Goal: Task Accomplishment & Management: Use online tool/utility

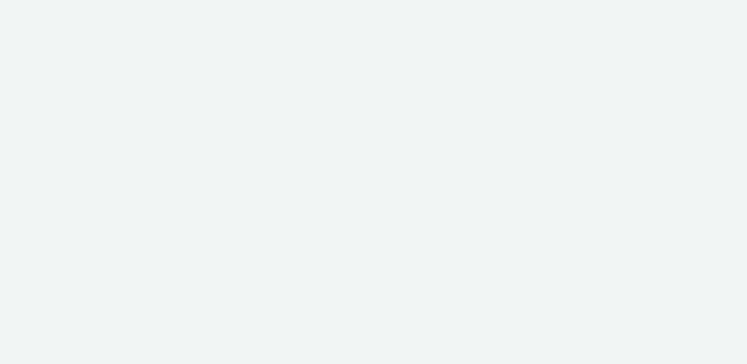
select select "aa2d3f22-8cd3-452c-915a-90da4c6ce460"
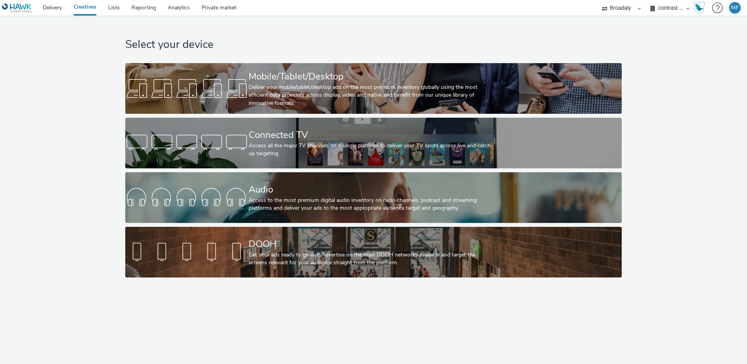
click at [93, 8] on link "Creatives" at bounding box center [85, 8] width 35 height 16
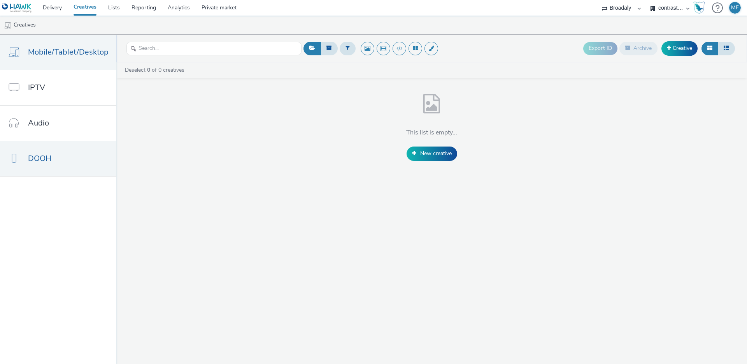
click at [86, 153] on link "DOOH" at bounding box center [58, 158] width 116 height 35
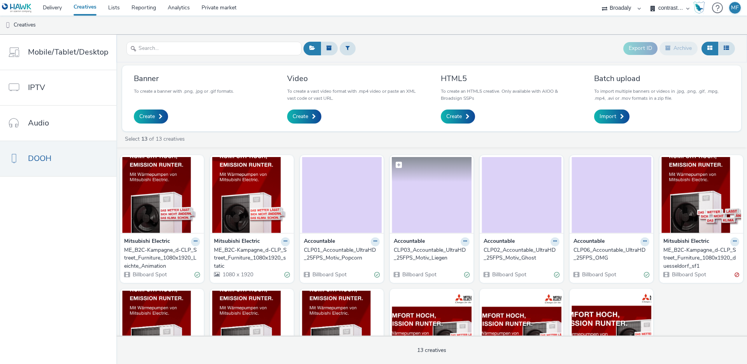
click at [439, 201] on img at bounding box center [432, 195] width 80 height 76
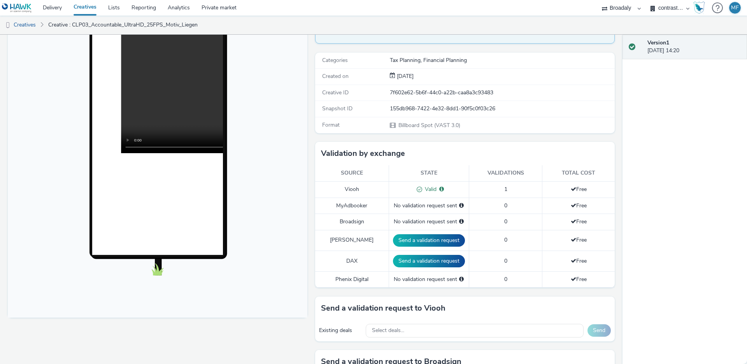
scroll to position [298, 0]
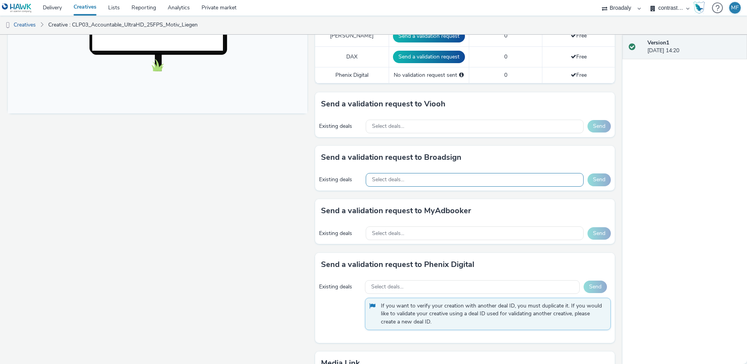
click at [418, 173] on div "Select deals..." at bounding box center [475, 180] width 218 height 14
click at [421, 120] on div "Select deals..." at bounding box center [475, 127] width 218 height 14
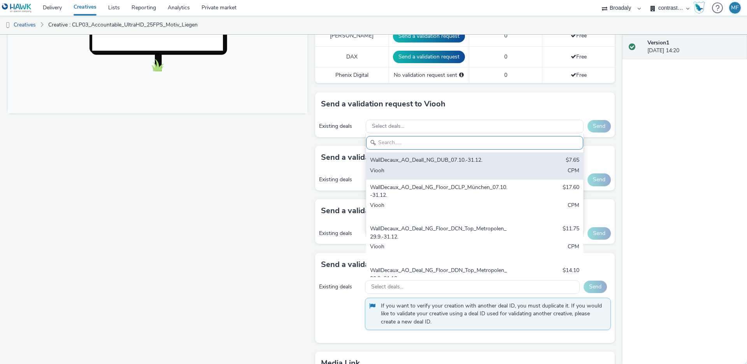
click at [439, 152] on div "WallDecaux_AO_Deall_NG_DUB_07.10.-31.12. $7.65 Viooh CPM" at bounding box center [474, 165] width 217 height 27
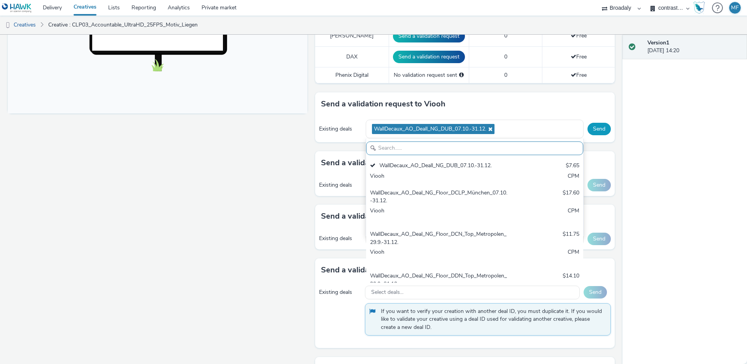
click at [593, 123] on button "Send" at bounding box center [599, 129] width 23 height 12
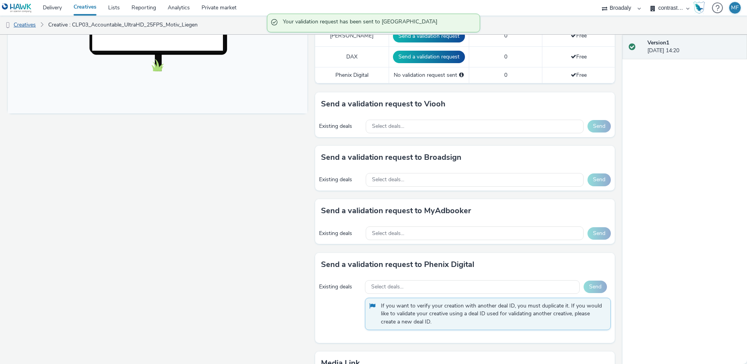
click at [38, 25] on link "Creatives" at bounding box center [20, 25] width 40 height 19
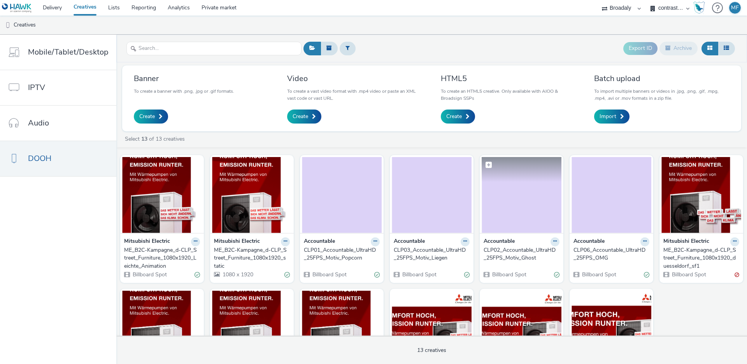
click at [537, 207] on img at bounding box center [522, 195] width 80 height 76
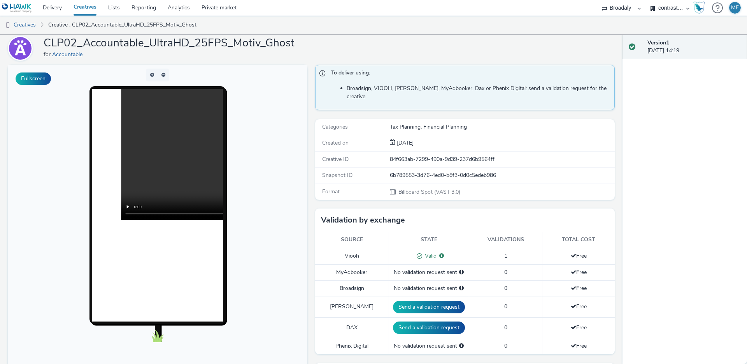
scroll to position [147, 0]
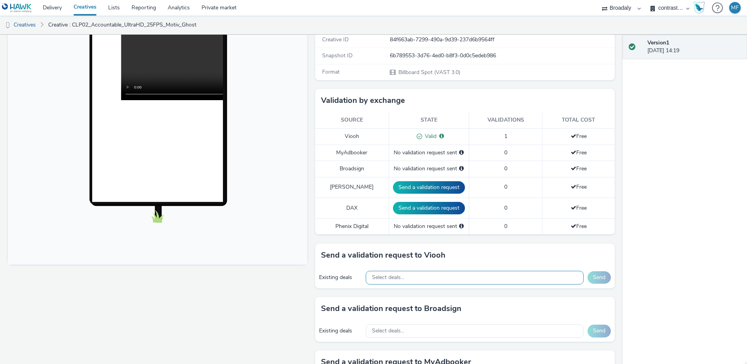
click at [479, 271] on div "Select deals..." at bounding box center [475, 278] width 218 height 14
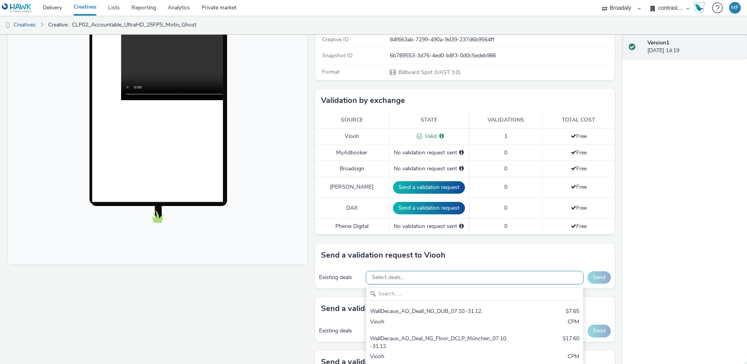
scroll to position [0, 0]
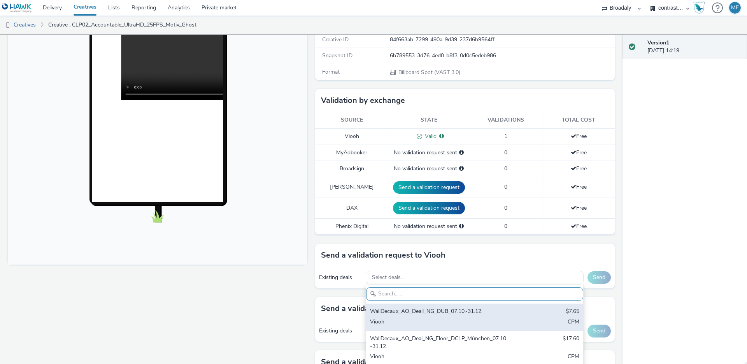
click at [473, 308] on div "WallDecaux_AO_Deall_NG_DUB_07.10.-31.12. $7.65 Viooh CPM" at bounding box center [474, 316] width 217 height 27
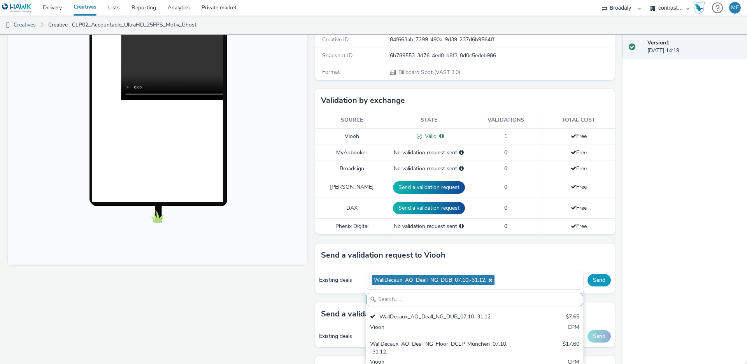
click at [592, 276] on button "Send" at bounding box center [599, 280] width 23 height 12
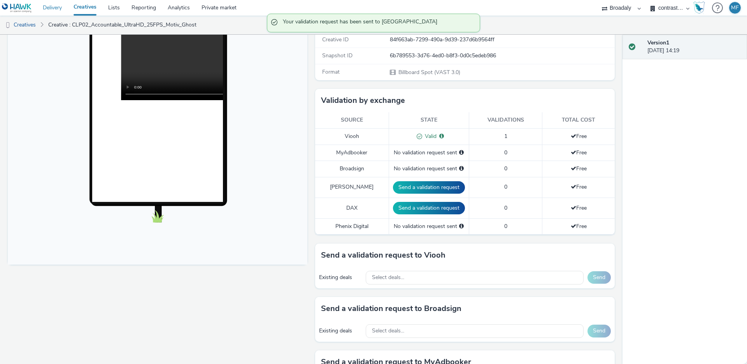
click at [54, 9] on link "Delivery" at bounding box center [52, 8] width 31 height 16
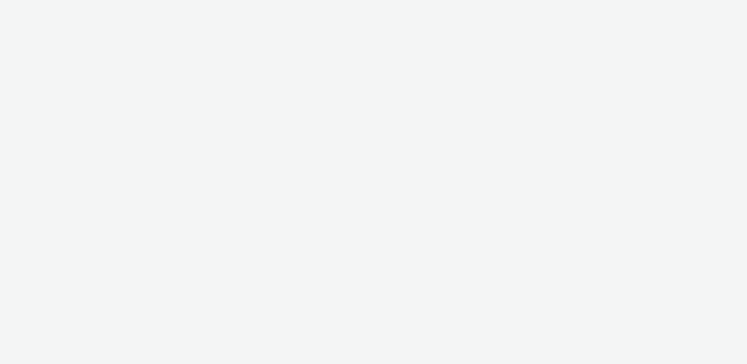
select select "aa2d3f22-8cd3-452c-915a-90da4c6ce460"
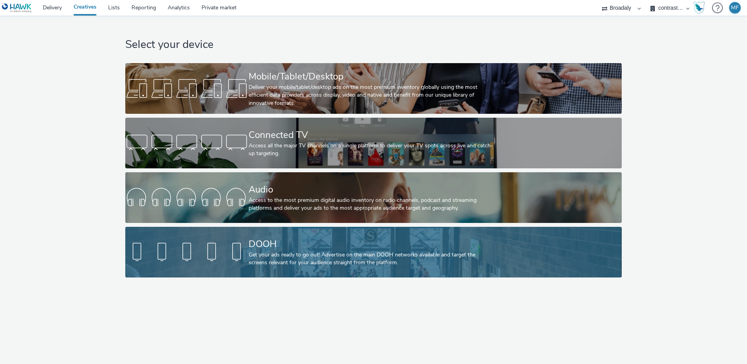
click at [272, 254] on div "Get your ads ready to go out! Advertise on the main DOOH networks available and…" at bounding box center [372, 259] width 247 height 16
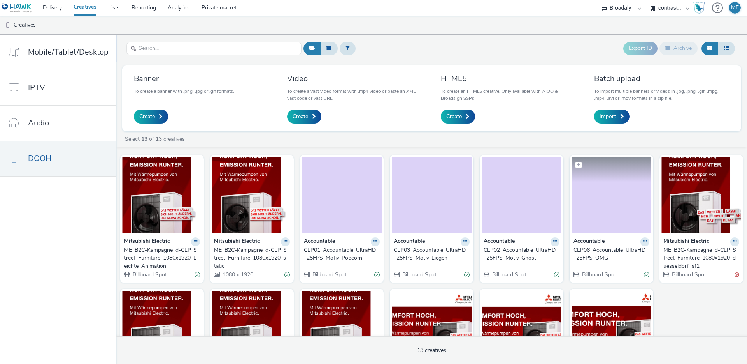
click at [610, 194] on img at bounding box center [612, 195] width 80 height 76
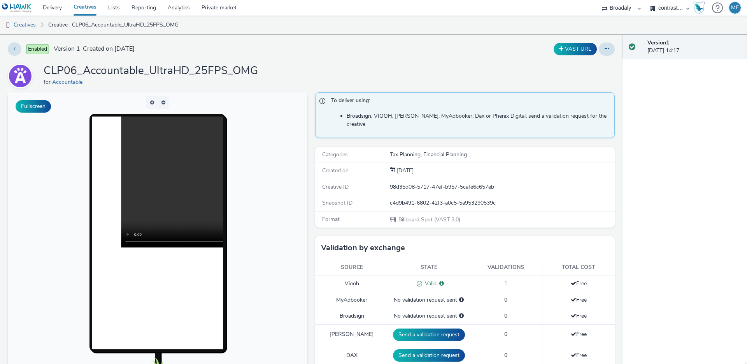
scroll to position [159, 0]
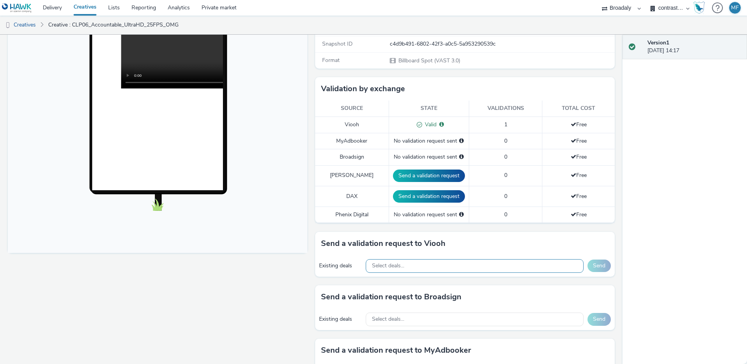
click at [471, 259] on div "Select deals..." at bounding box center [475, 266] width 218 height 14
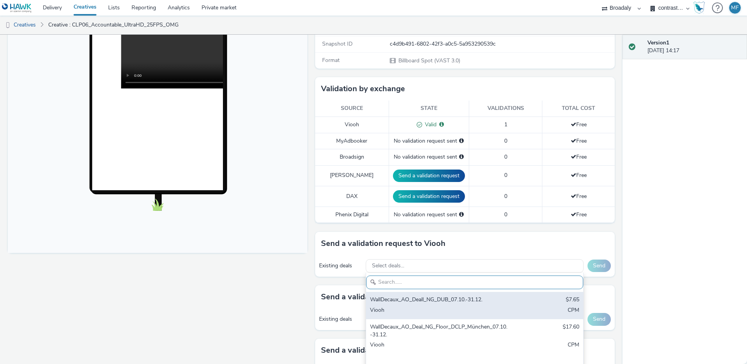
click at [471, 295] on div "WallDecaux_AO_Deall_NG_DUB_07.10.-31.12." at bounding box center [439, 299] width 138 height 9
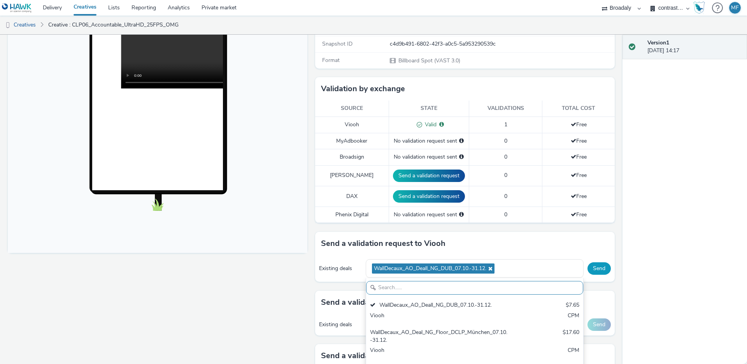
click at [597, 264] on button "Send" at bounding box center [599, 268] width 23 height 12
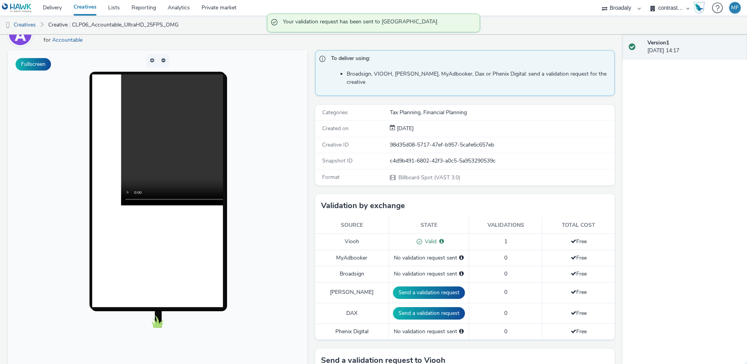
scroll to position [1, 0]
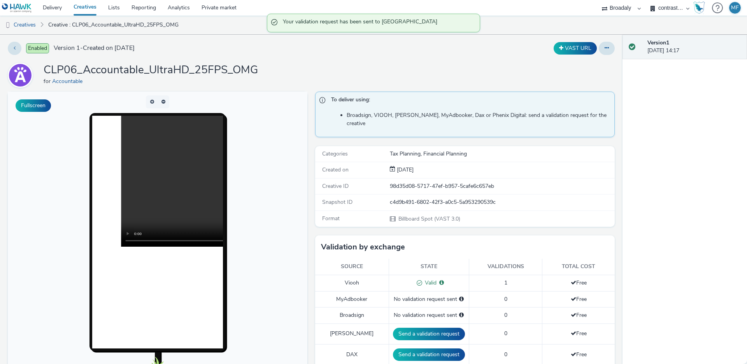
click at [429, 198] on div "c4d9b491-6802-42f3-a0c5-5a953290539c" at bounding box center [502, 202] width 224 height 8
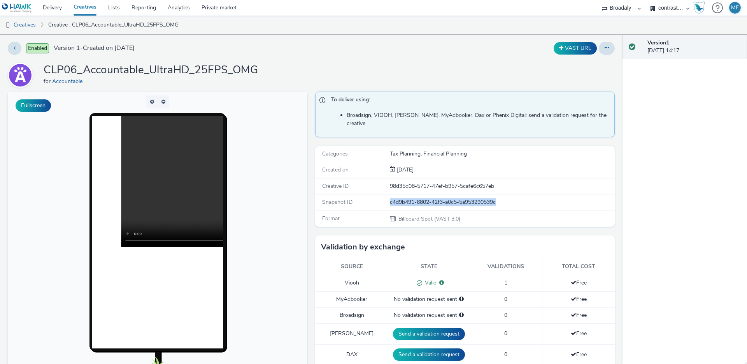
click at [485, 200] on div "Snapshot ID c4d9b491-6802-42f3-a0c5-5a953290539c" at bounding box center [465, 202] width 300 height 16
click at [25, 20] on link "Creatives" at bounding box center [20, 25] width 40 height 19
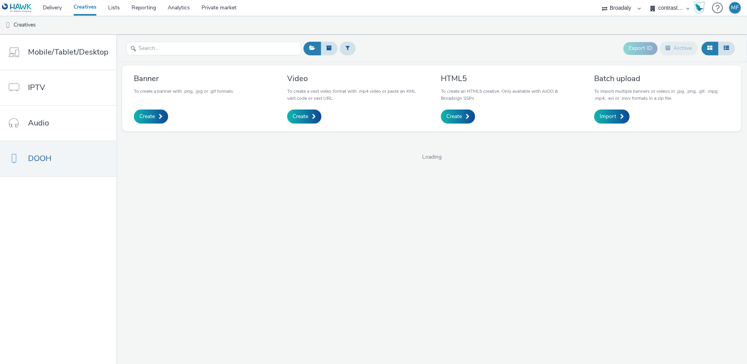
click at [235, 160] on span "Loading" at bounding box center [431, 157] width 631 height 8
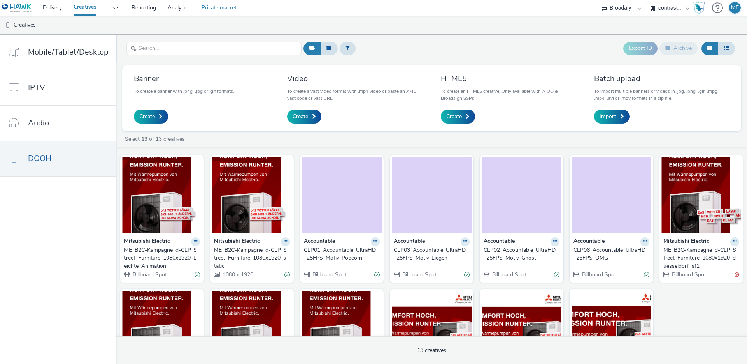
click at [208, 4] on link "Private market" at bounding box center [219, 8] width 47 height 16
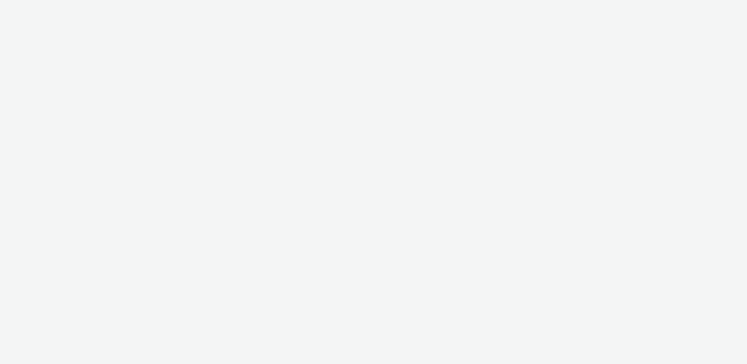
select select "aa2d3f22-8cd3-452c-915a-90da4c6ce460"
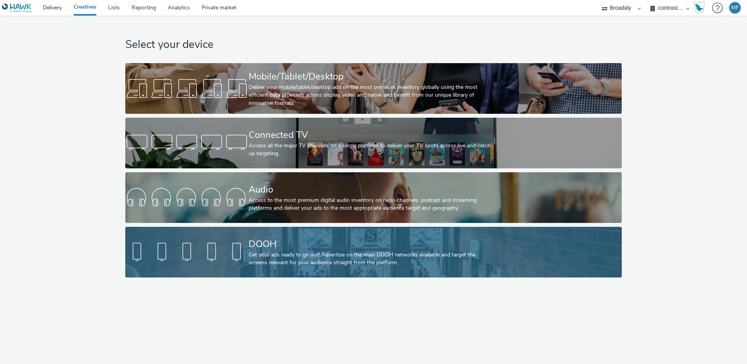
click at [312, 264] on div "Get your ads ready to go out! Advertise on the main DOOH networks available and…" at bounding box center [372, 259] width 247 height 16
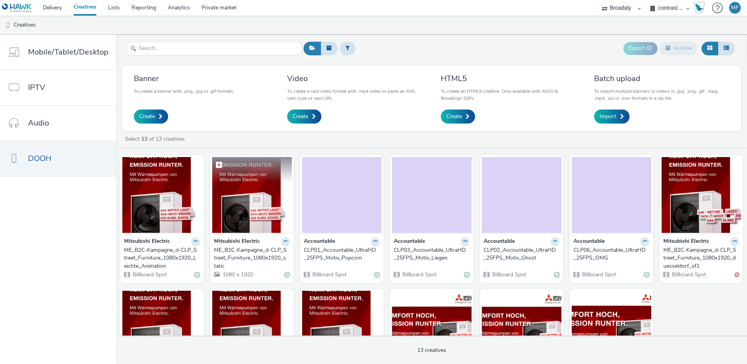
click at [245, 218] on img at bounding box center [252, 195] width 80 height 76
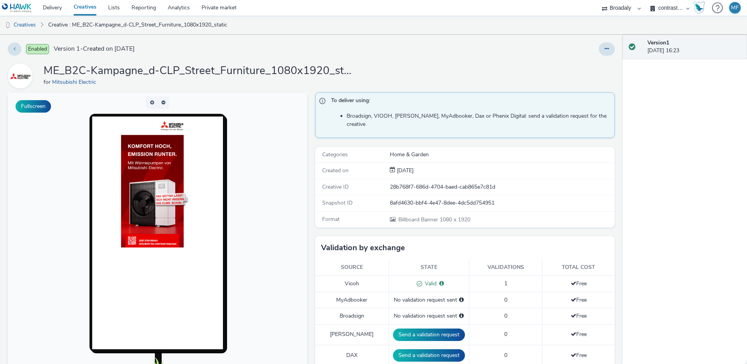
scroll to position [162, 0]
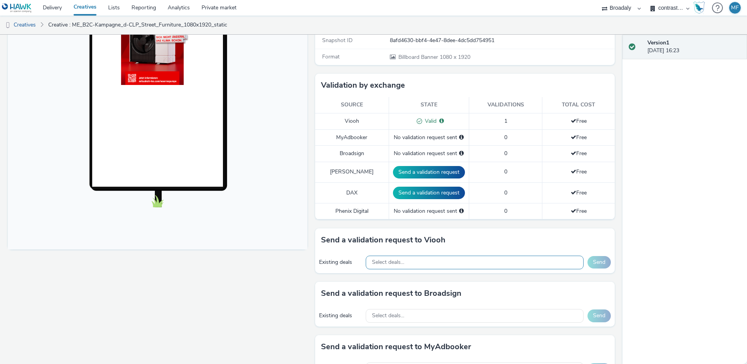
click at [427, 255] on div "Select deals..." at bounding box center [475, 262] width 218 height 14
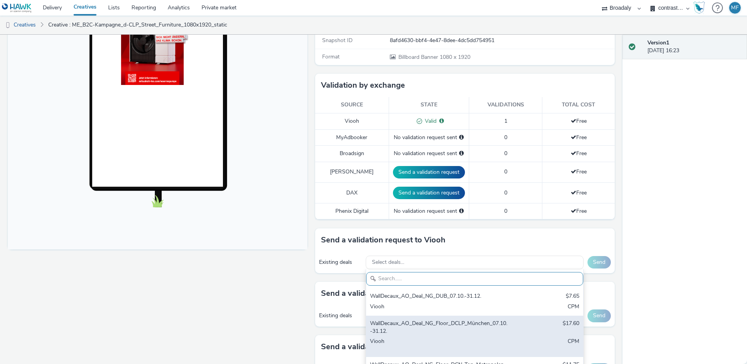
click at [471, 319] on div "WallDecaux_AO_Deal_NG_Floor_DCLP_München_07.10.-31.12." at bounding box center [439, 327] width 138 height 16
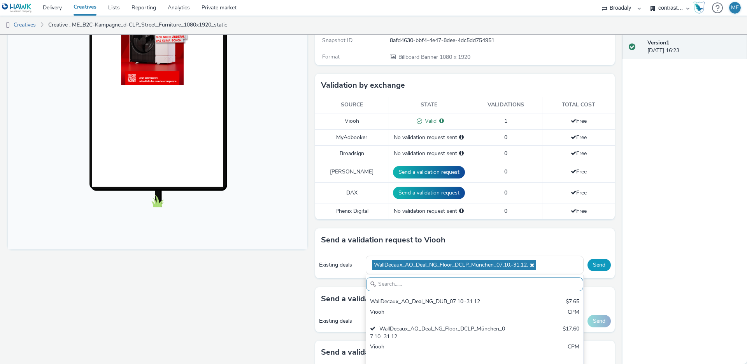
click at [596, 261] on button "Send" at bounding box center [599, 264] width 23 height 12
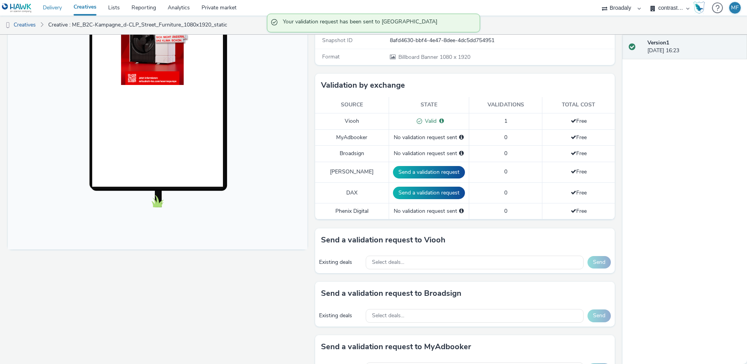
click at [51, 14] on link "Delivery" at bounding box center [52, 8] width 31 height 16
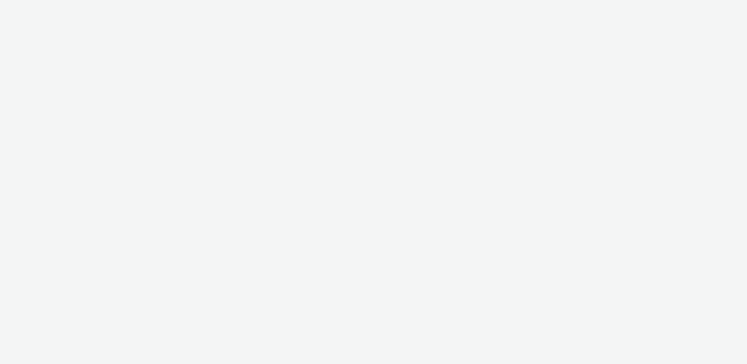
select select "aa2d3f22-8cd3-452c-915a-90da4c6ce460"
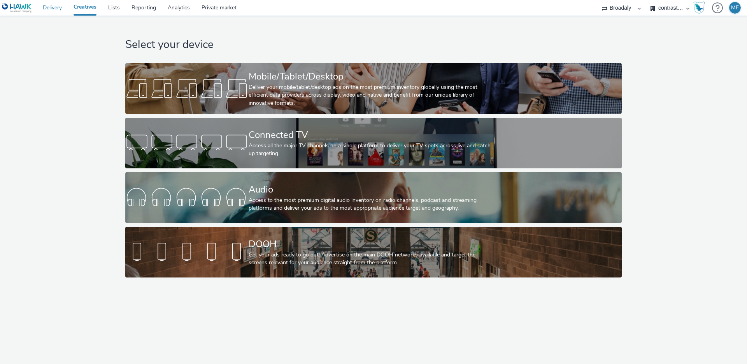
click at [65, 11] on link "Delivery" at bounding box center [52, 8] width 31 height 16
